Goal: Transaction & Acquisition: Purchase product/service

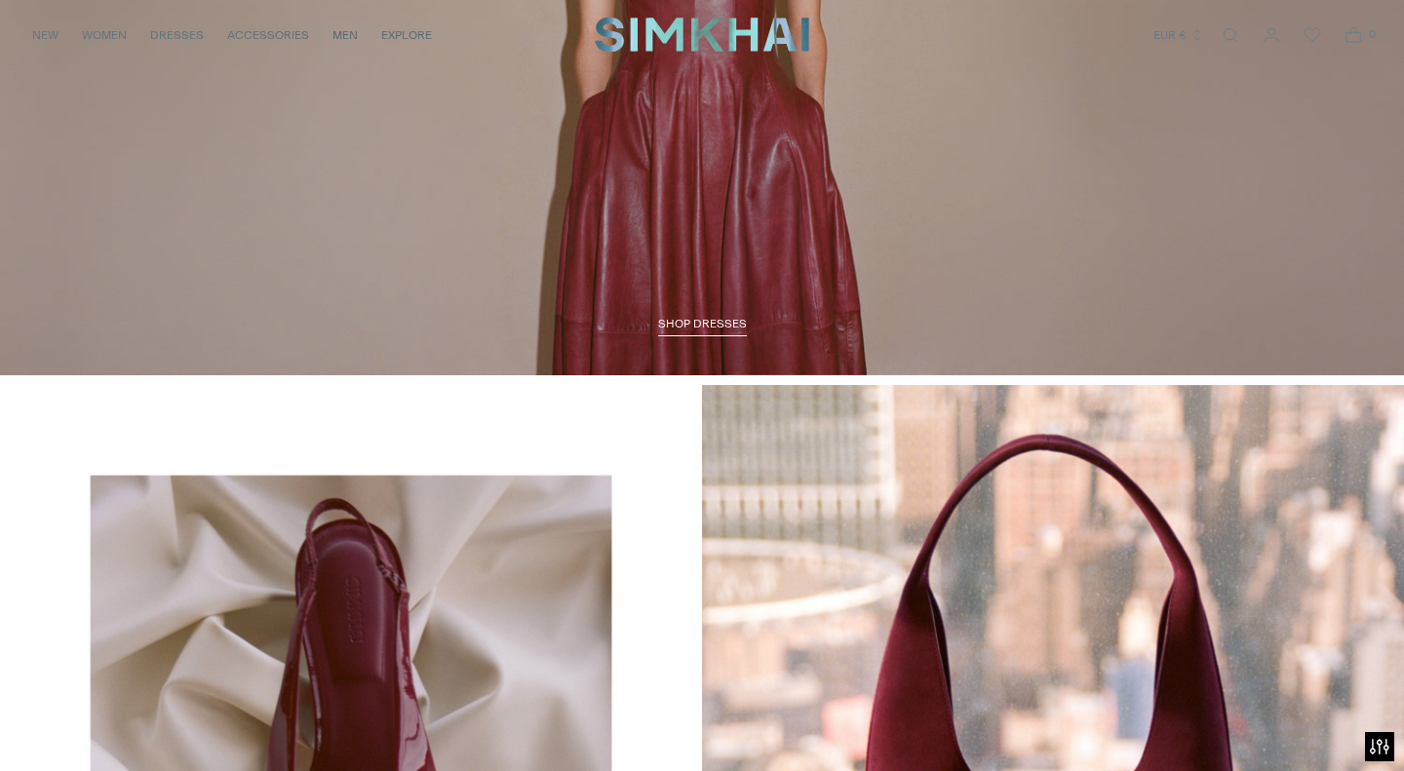
scroll to position [2755, 0]
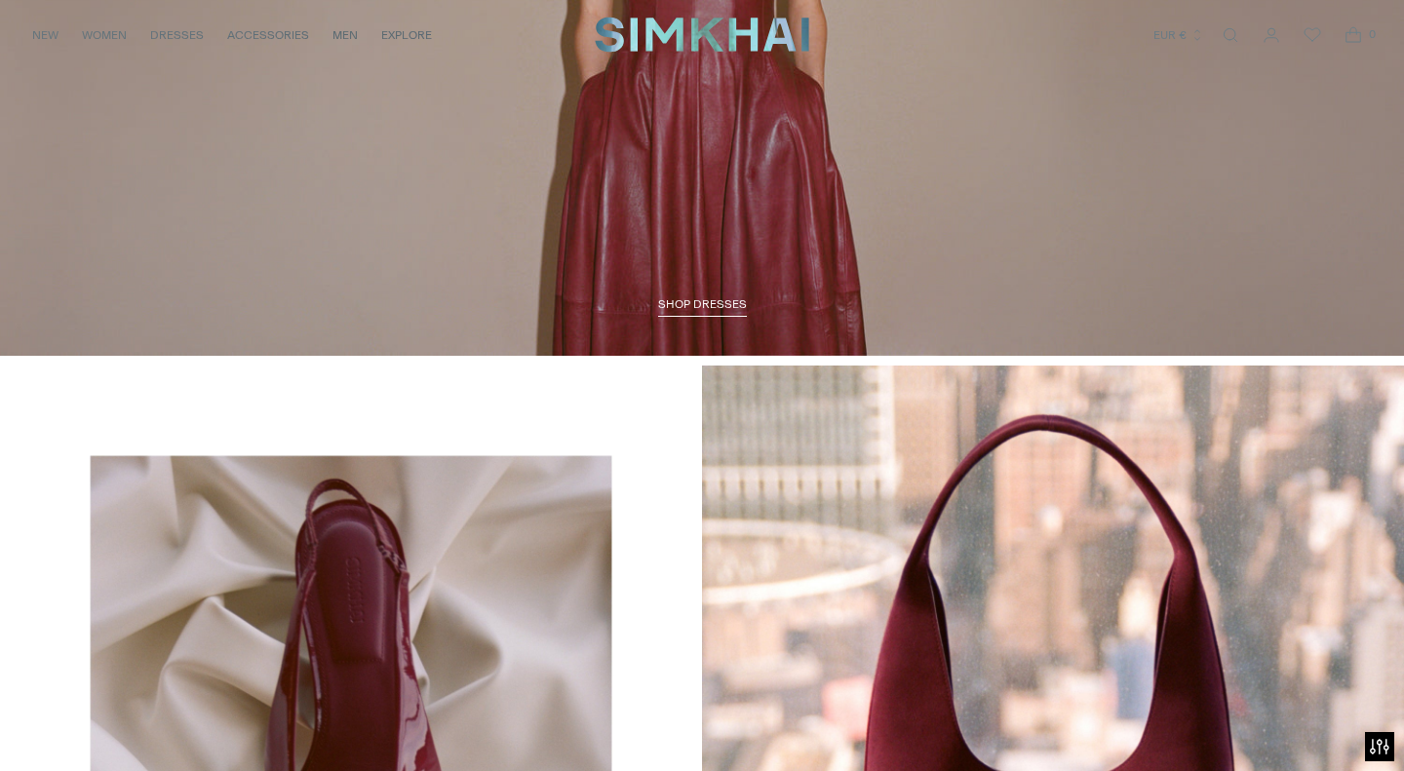
click at [702, 301] on span "SHOP DRESSES" at bounding box center [702, 304] width 89 height 14
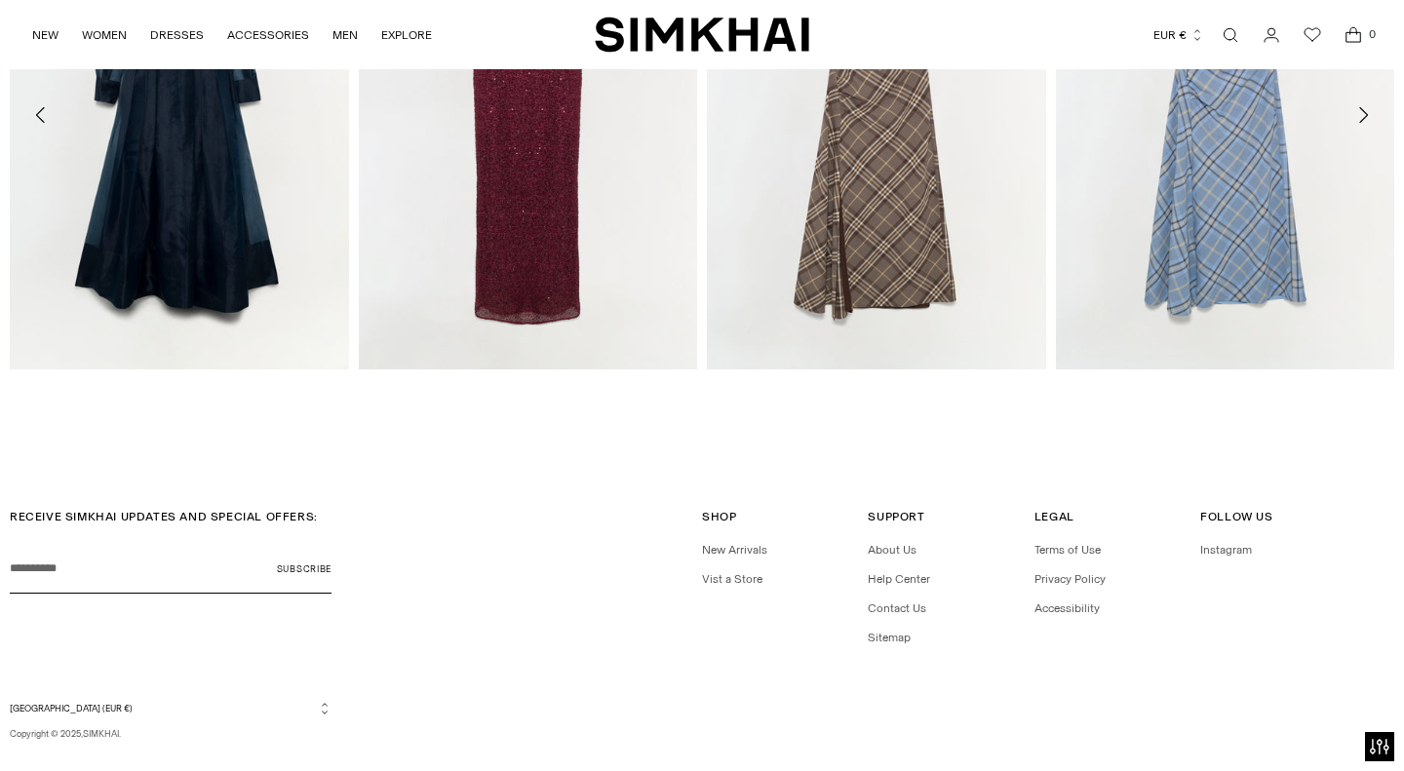
scroll to position [2478, 0]
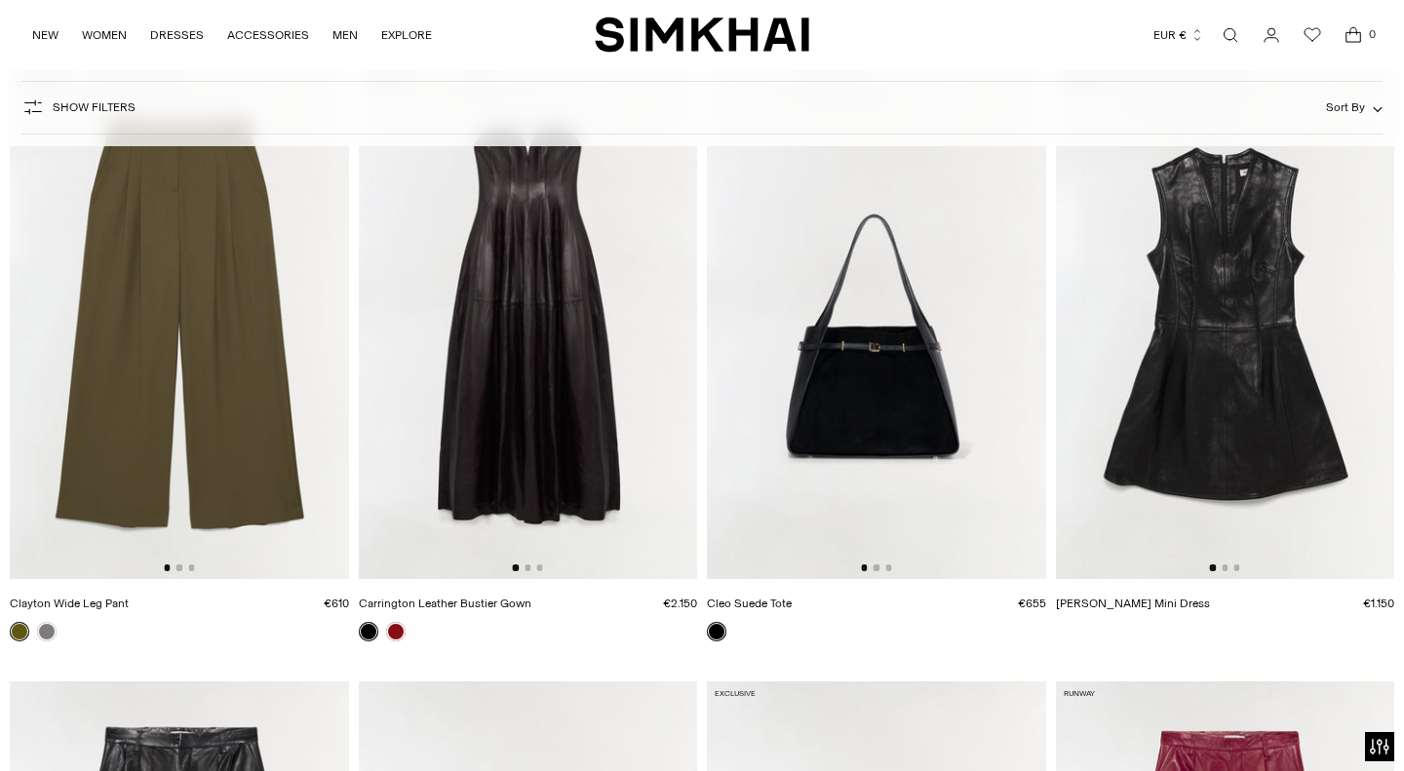
scroll to position [4422, 0]
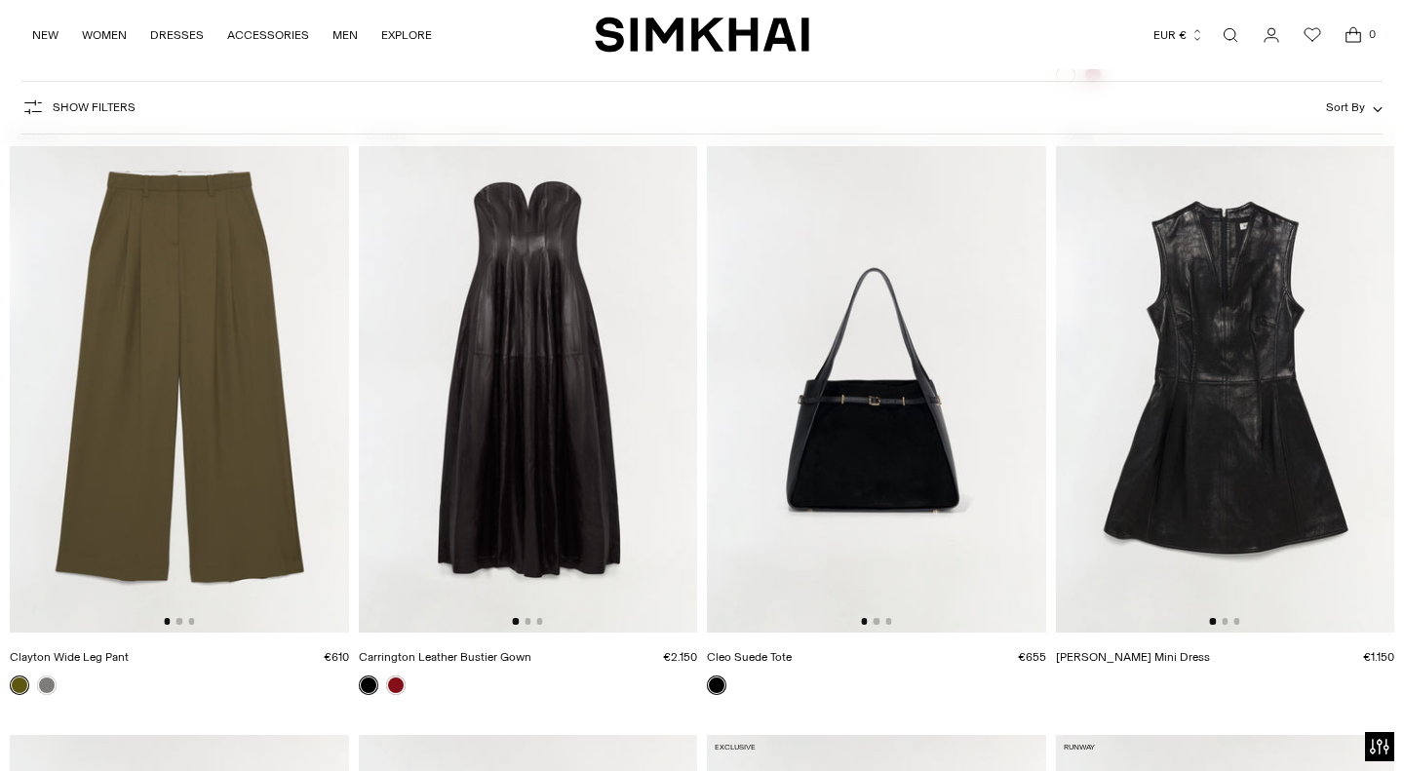
click at [1362, 400] on img at bounding box center [1225, 379] width 339 height 508
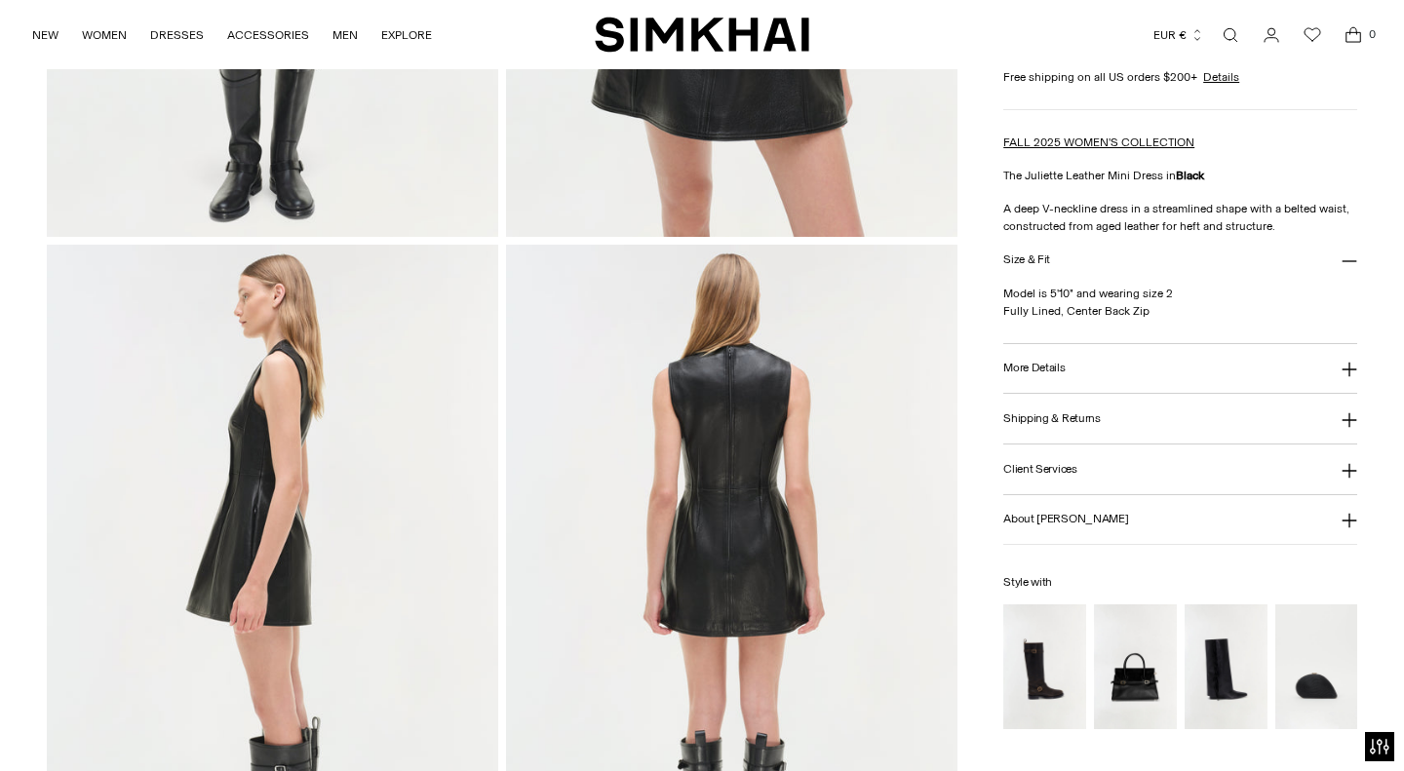
scroll to position [585, 0]
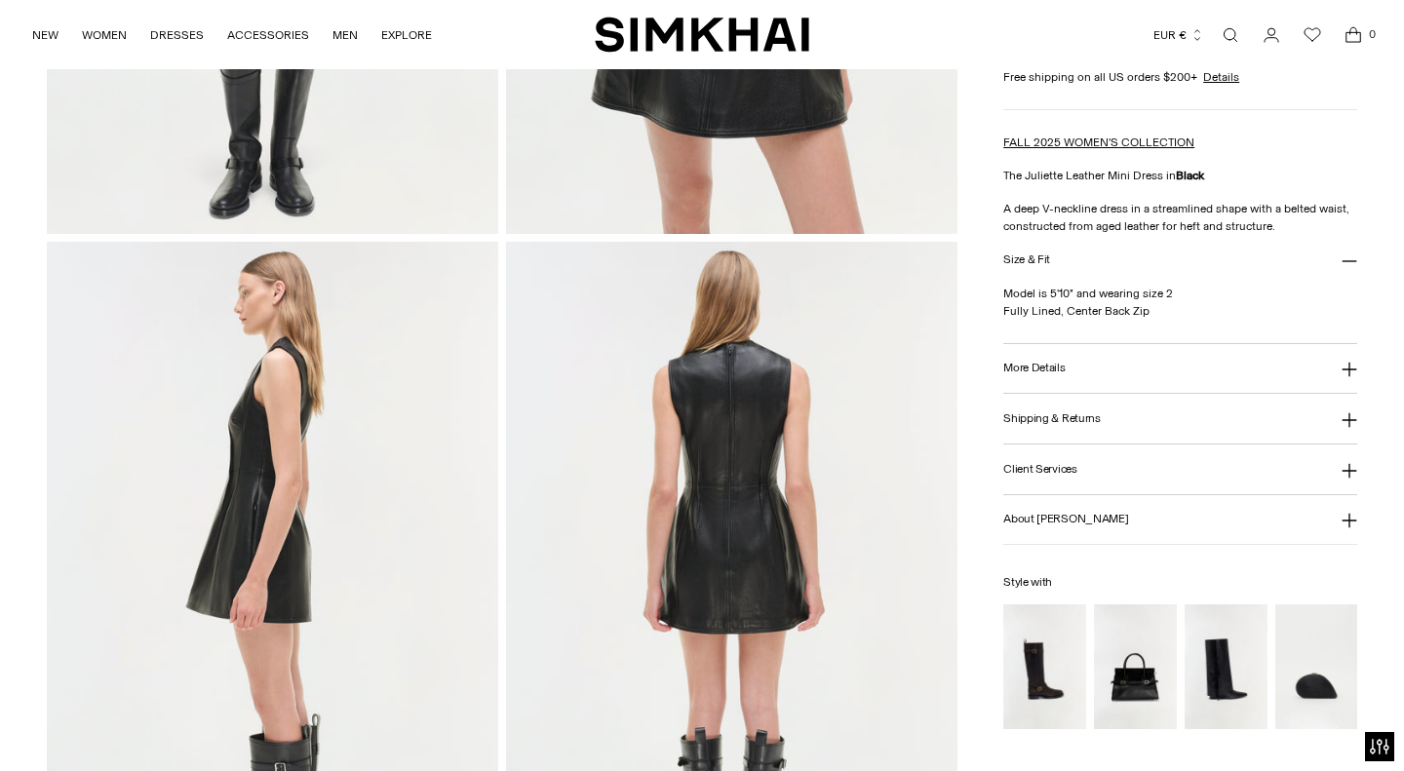
click at [0, 0] on img "Noah Moto Leather Boot" at bounding box center [0, 0] width 0 height 0
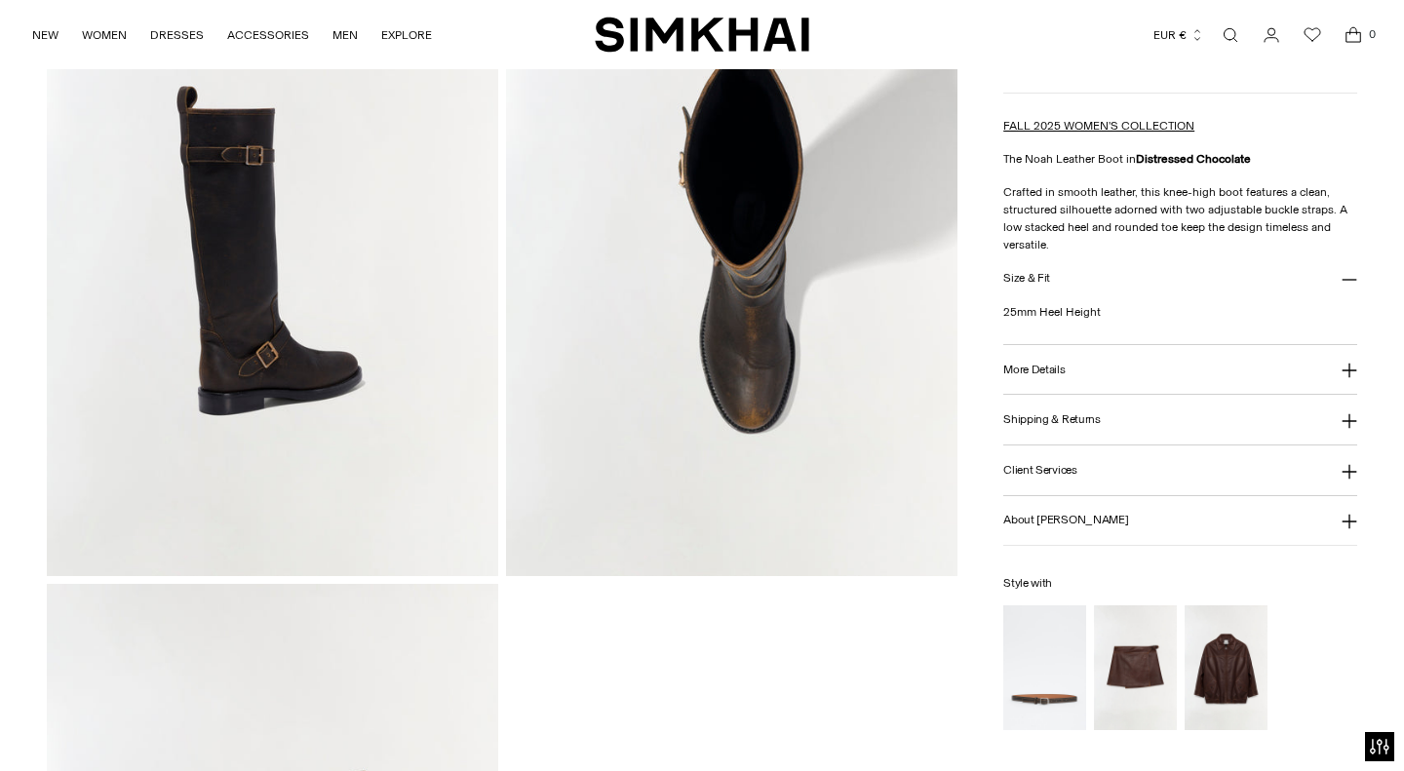
scroll to position [971, 0]
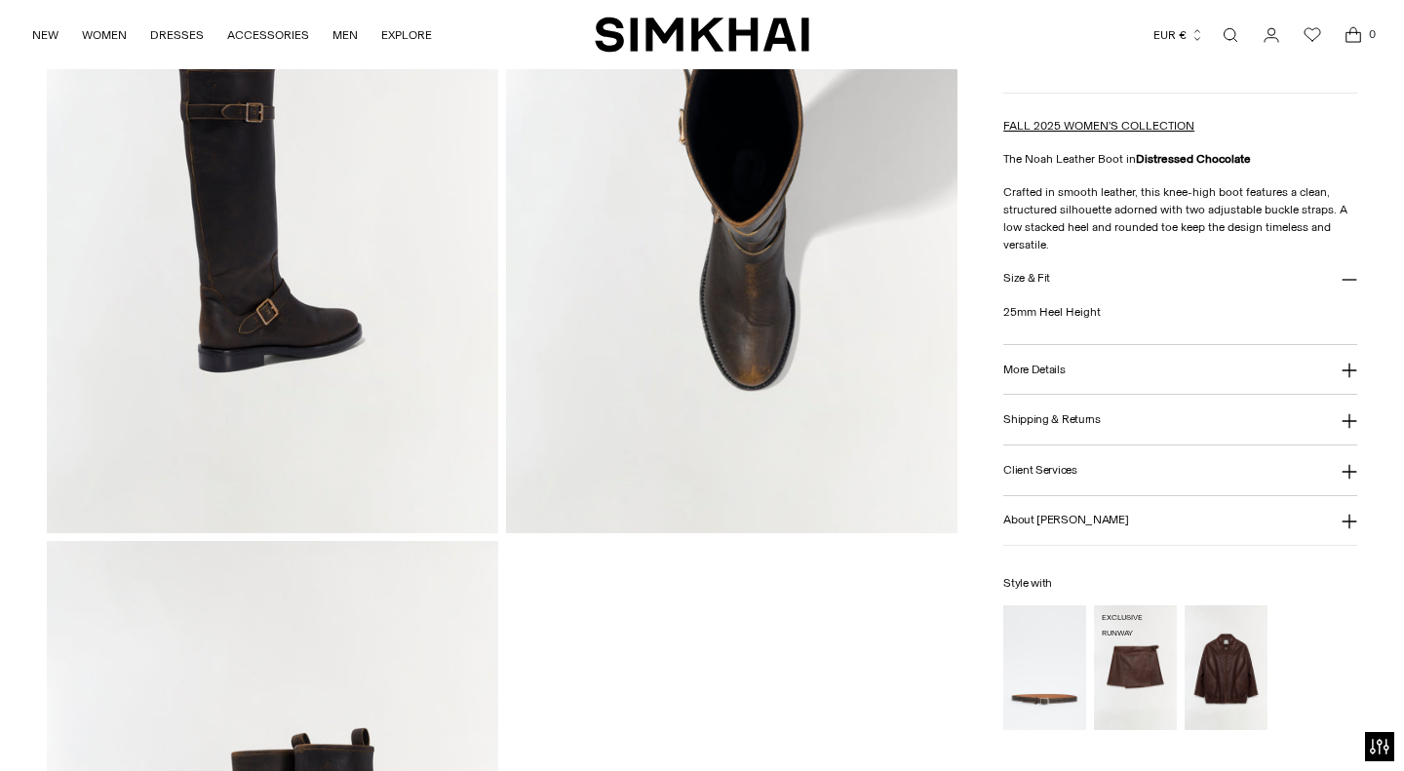
click at [0, 0] on img "Madeline Leather Mini Skirt" at bounding box center [0, 0] width 0 height 0
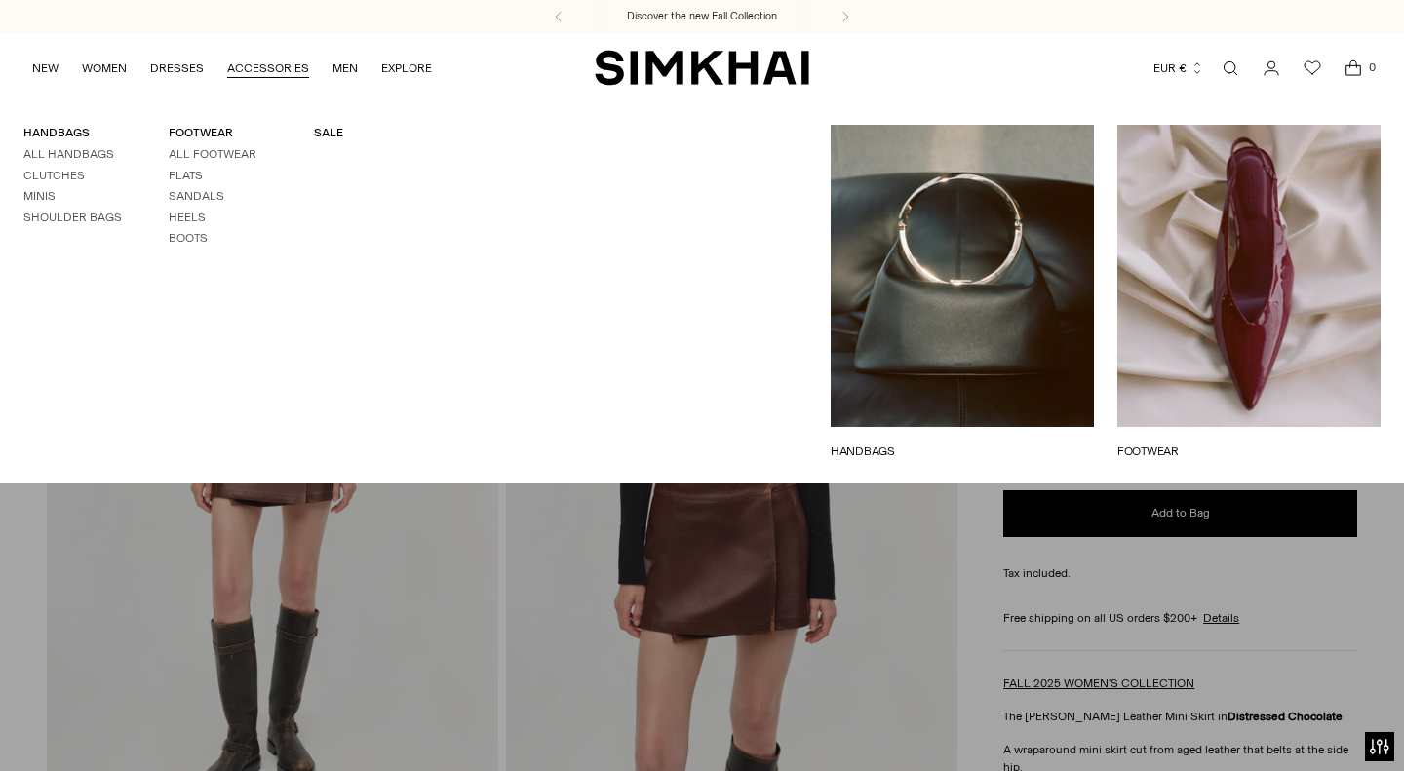
click at [183, 250] on div "HANDBAGS All Handbags Clutches Minis Shoulder Bags FOOTWEAR All Footwear Flats …" at bounding box center [290, 292] width 581 height 335
click at [183, 245] on link "Boots" at bounding box center [188, 238] width 39 height 14
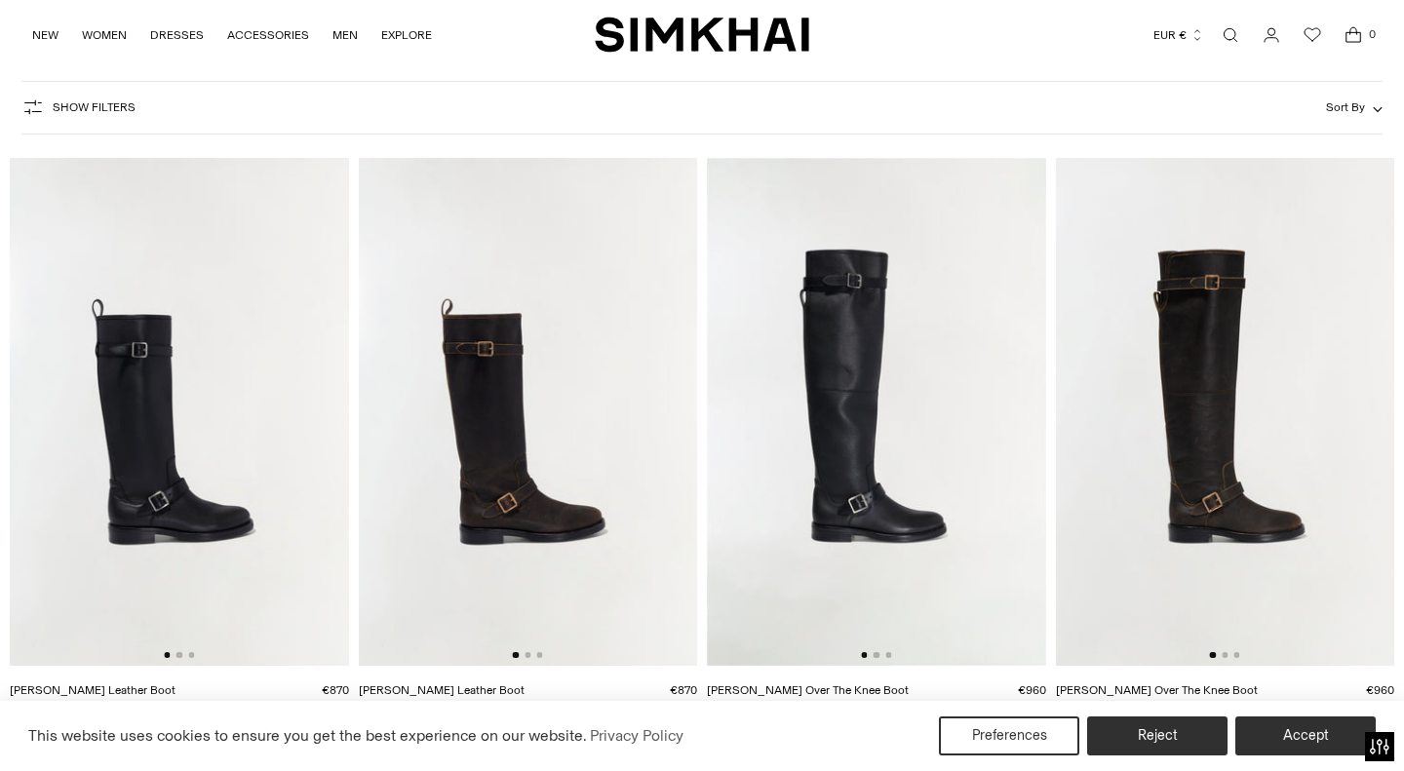
scroll to position [116, 0]
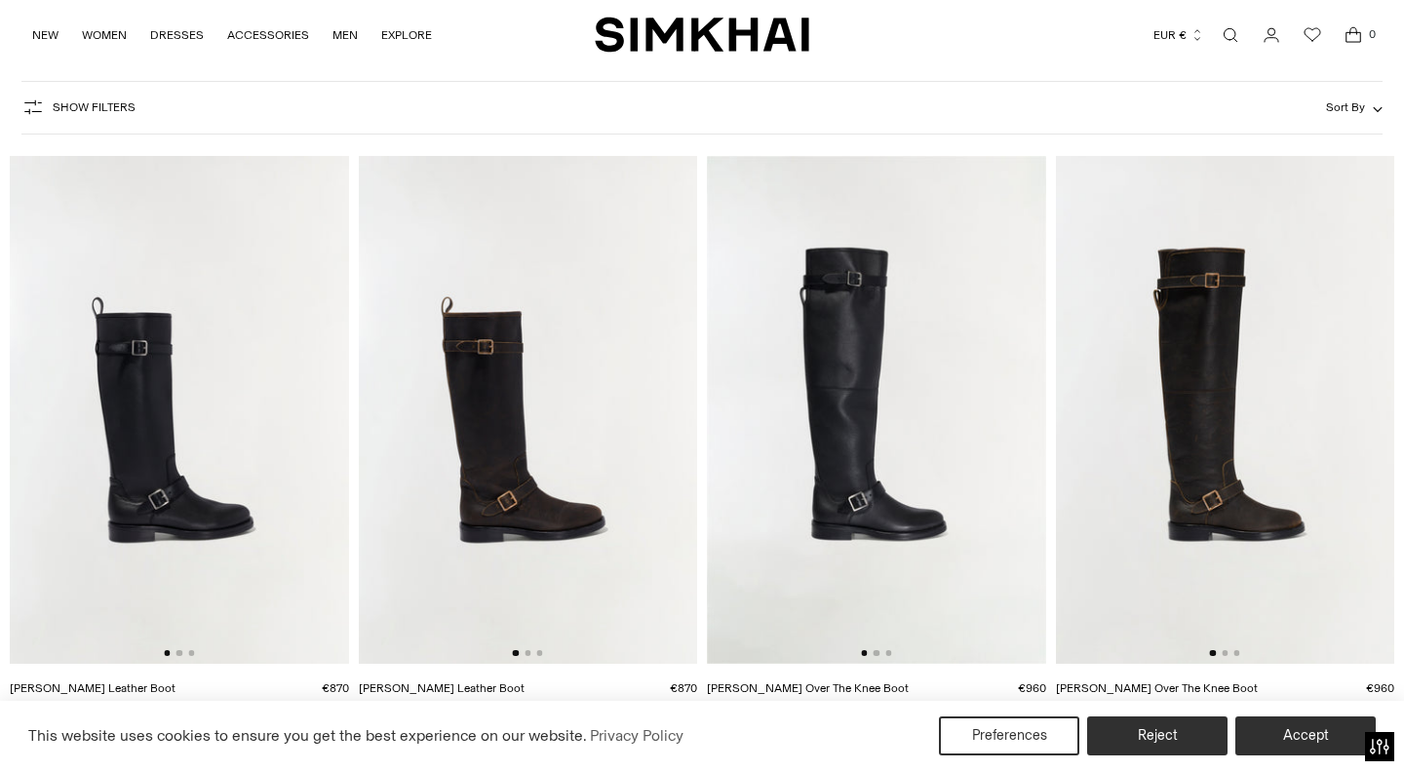
click at [334, 404] on img at bounding box center [179, 410] width 339 height 508
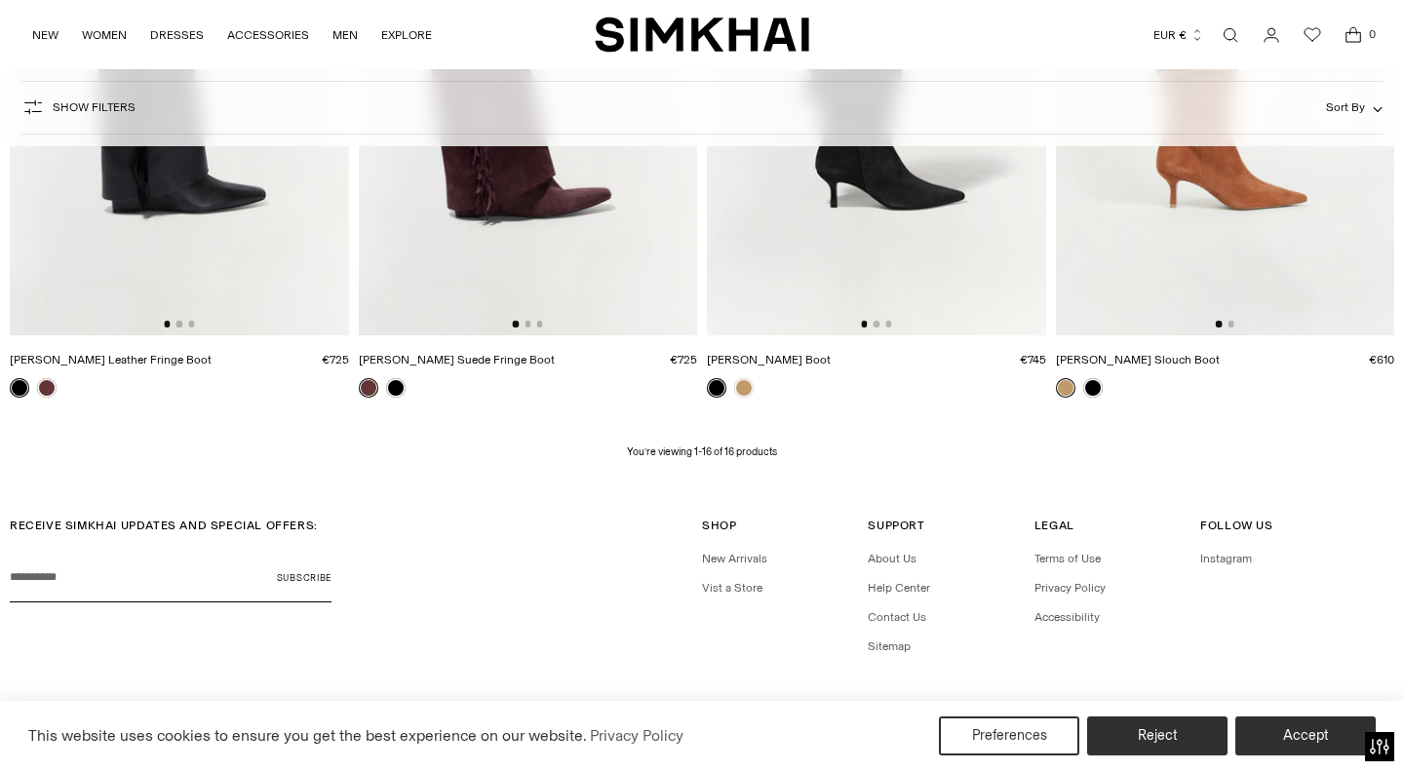
scroll to position [2319, 0]
